Goal: Transaction & Acquisition: Book appointment/travel/reservation

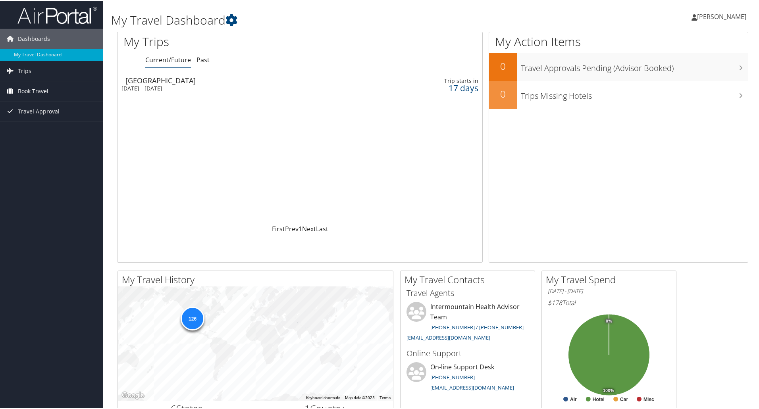
click at [41, 88] on span "Book Travel" at bounding box center [33, 91] width 31 height 20
click at [48, 129] on link "Book/Manage Online Trips" at bounding box center [51, 130] width 103 height 12
